Goal: Find contact information: Find contact information

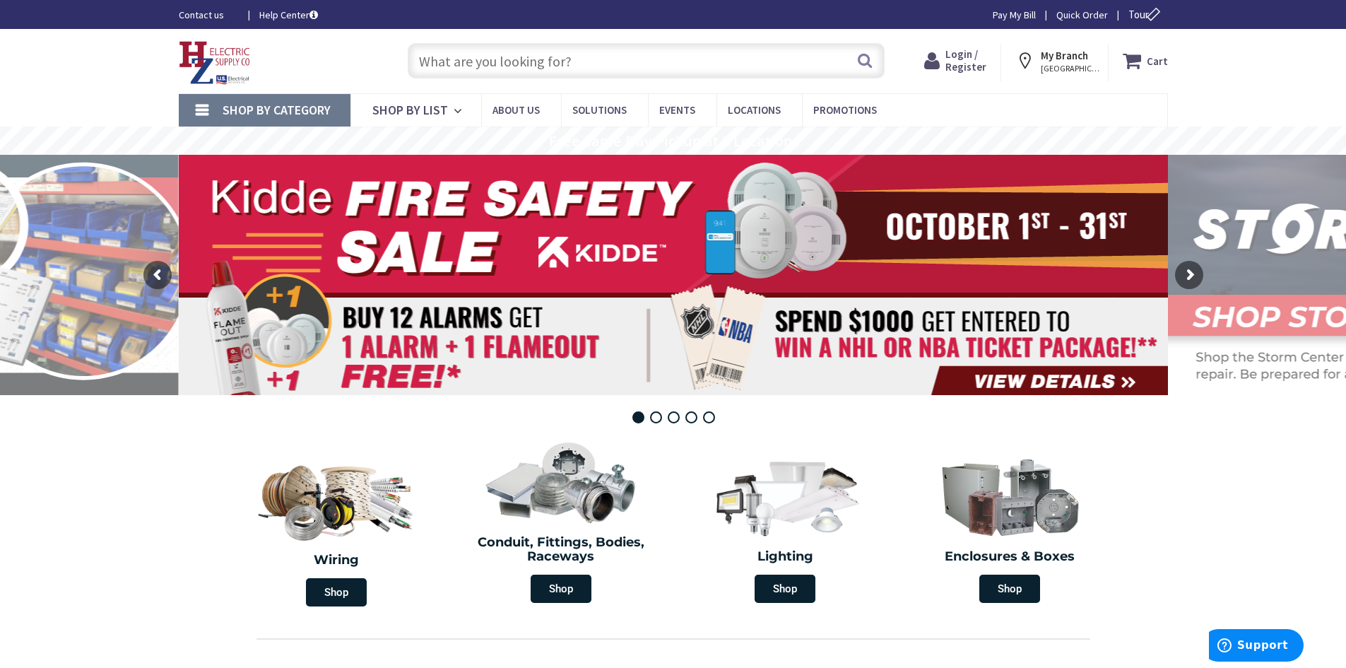
click at [203, 12] on link "Contact us" at bounding box center [208, 15] width 58 height 14
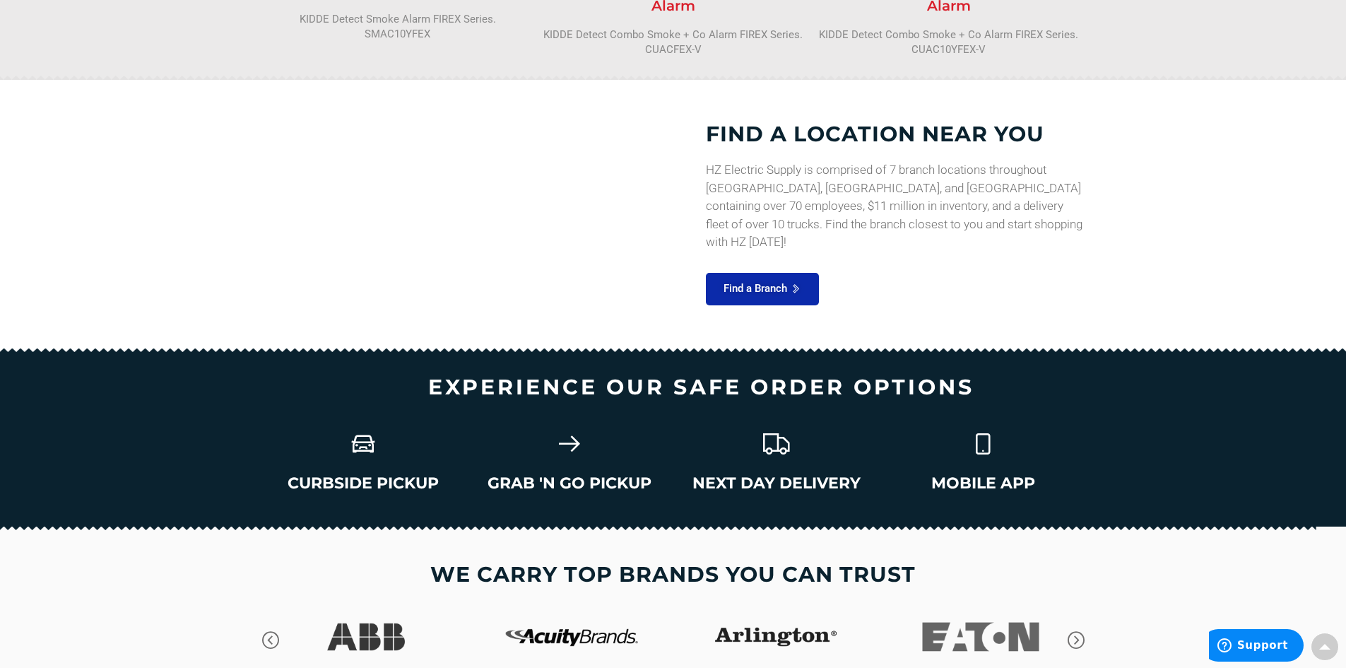
scroll to position [1578, 0]
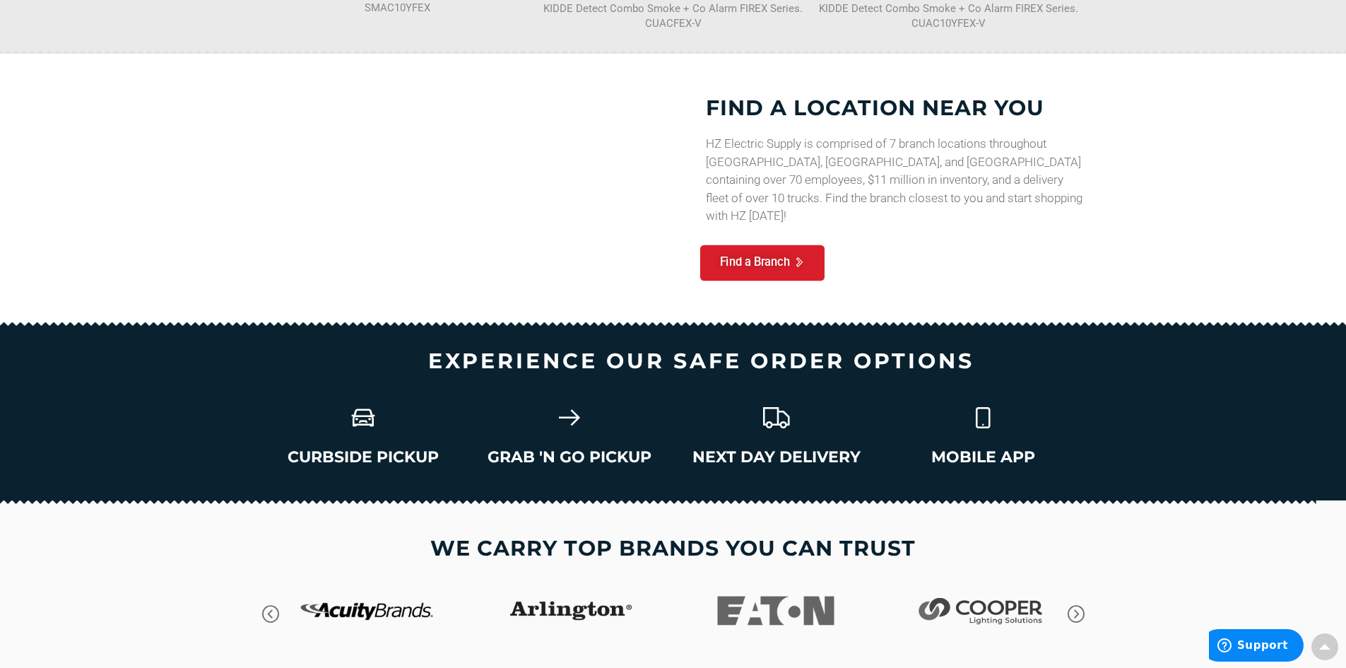
click at [765, 259] on span "Find a Branch" at bounding box center [754, 262] width 70 height 13
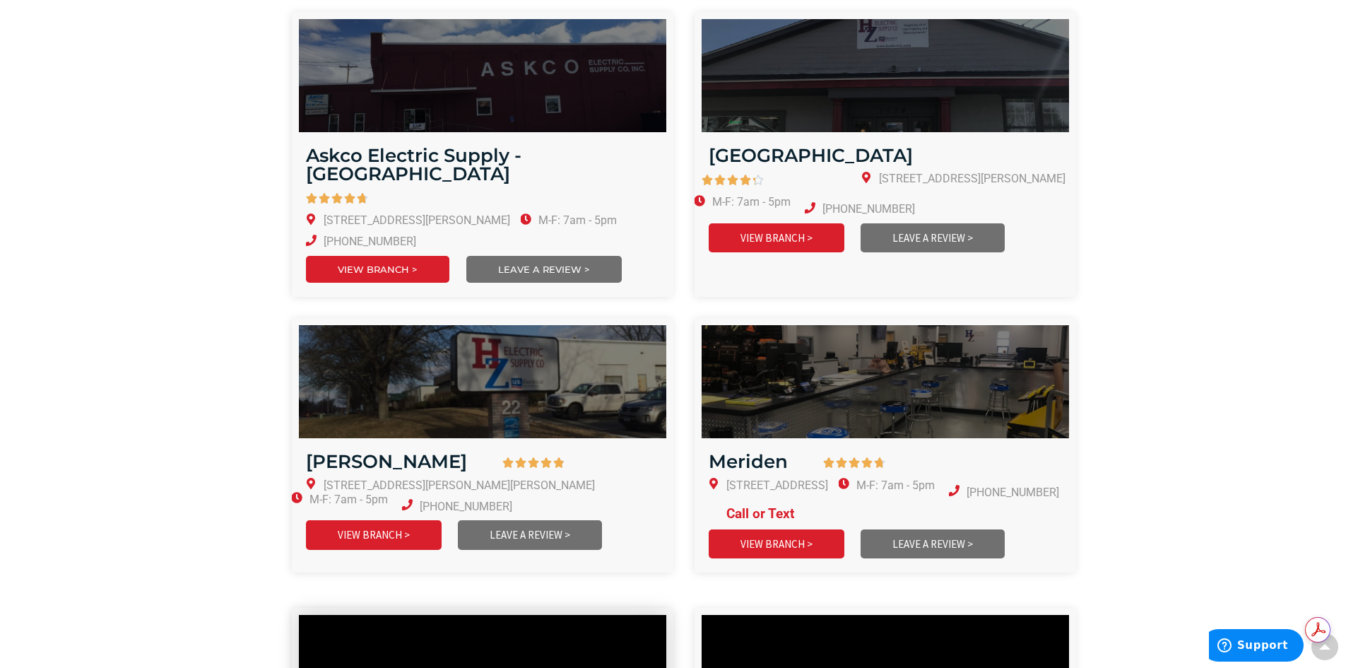
scroll to position [777, 0]
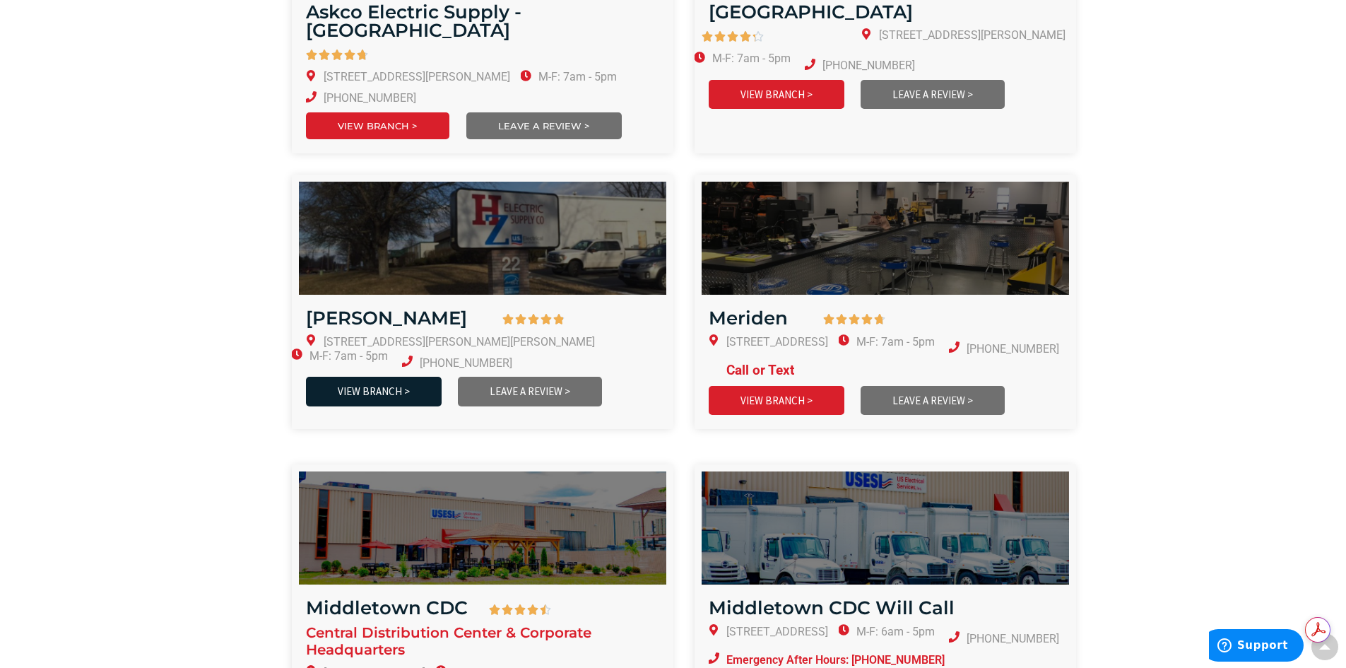
click at [364, 377] on link "VIEW BRANCH >" at bounding box center [374, 391] width 136 height 29
